Goal: Entertainment & Leisure: Consume media (video, audio)

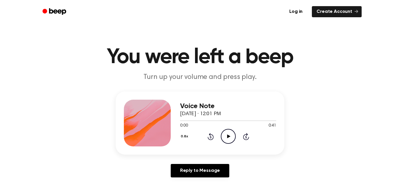
click at [229, 136] on icon "Play Audio" at bounding box center [228, 136] width 15 height 15
click at [228, 135] on icon "Pause Audio" at bounding box center [228, 136] width 15 height 15
click at [227, 136] on icon at bounding box center [228, 137] width 3 height 4
click at [228, 136] on icon at bounding box center [228, 137] width 3 height 4
